Goal: Answer question/provide support: Ask a question

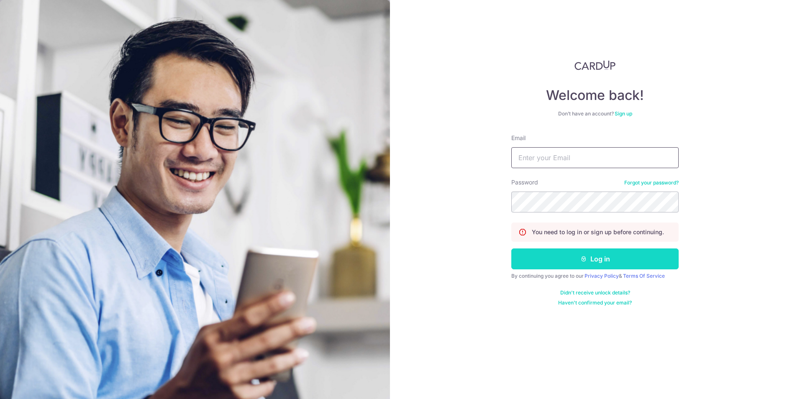
type input "[EMAIL_ADDRESS][DOMAIN_NAME]"
click at [554, 254] on button "Log in" at bounding box center [594, 259] width 167 height 21
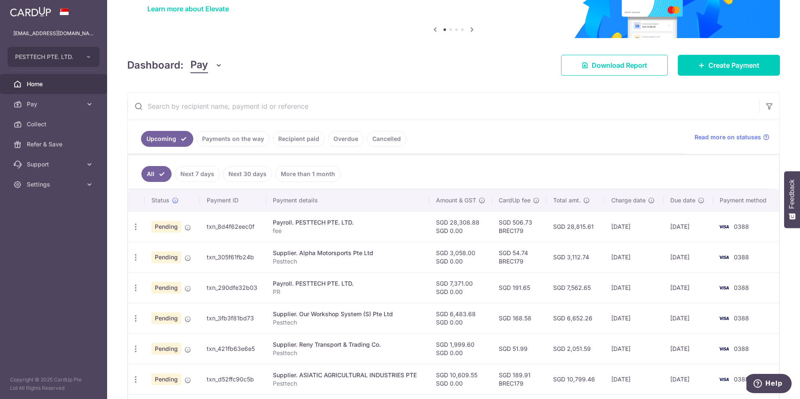
scroll to position [84, 0]
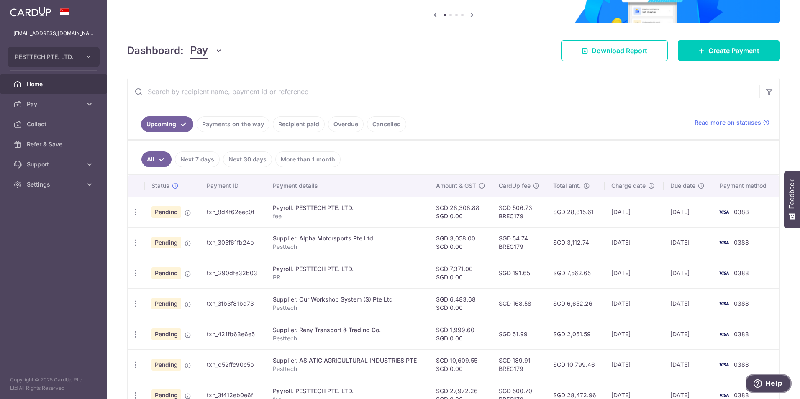
click at [764, 387] on span "Help" at bounding box center [760, 383] width 12 height 8
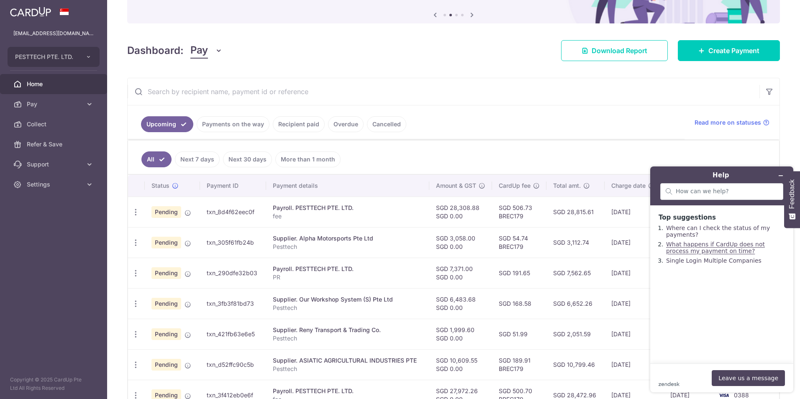
click at [692, 254] on link "What happens if CardUp does not process my payment on time?" at bounding box center [715, 247] width 99 height 13
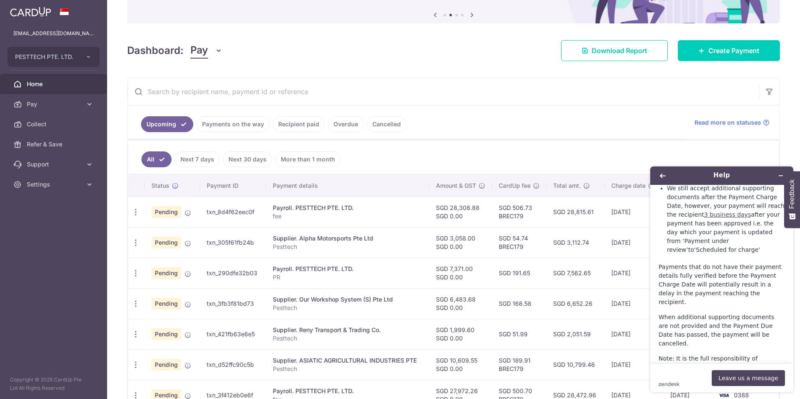
scroll to position [661, 0]
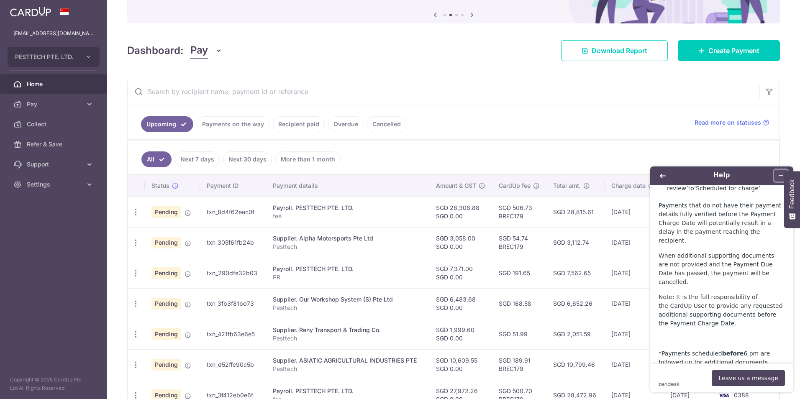
click at [779, 177] on icon "Minimize widget" at bounding box center [781, 176] width 6 height 6
